Goal: Find specific page/section

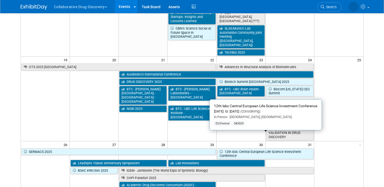
scroll to position [281, 0]
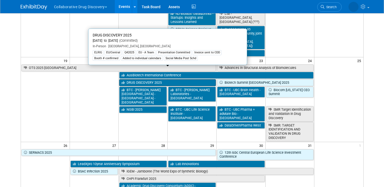
click at [177, 79] on link "DRUG DISCOVERY 2025" at bounding box center [167, 82] width 96 height 7
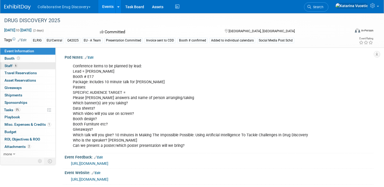
click at [24, 64] on link "6 Staff 6" at bounding box center [27, 65] width 55 height 7
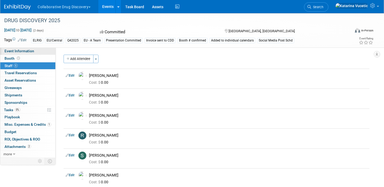
click at [28, 52] on span "Event Information" at bounding box center [19, 51] width 30 height 4
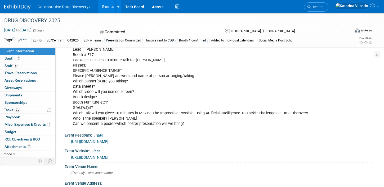
scroll to position [27, 0]
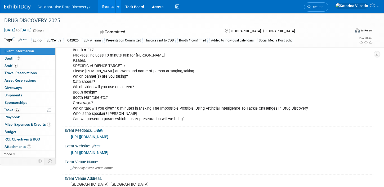
click at [108, 152] on link "[URL][DOMAIN_NAME]" at bounding box center [89, 153] width 37 height 4
